Goal: Check status: Check status

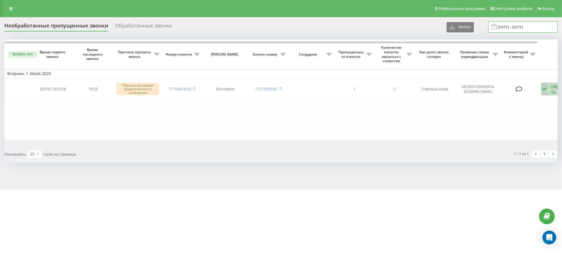
click at [547, 24] on input "[DATE] - [DATE]" at bounding box center [522, 27] width 69 height 11
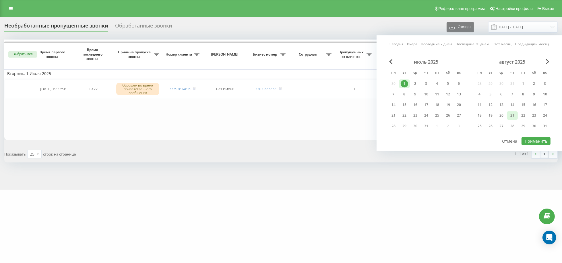
click at [512, 114] on div "21" at bounding box center [511, 115] width 7 height 7
click at [502, 115] on div "20" at bounding box center [500, 115] width 7 height 7
click at [537, 137] on button "Применить" at bounding box center [535, 141] width 29 height 8
type input "[DATE] - [DATE]"
